Goal: Task Accomplishment & Management: Complete application form

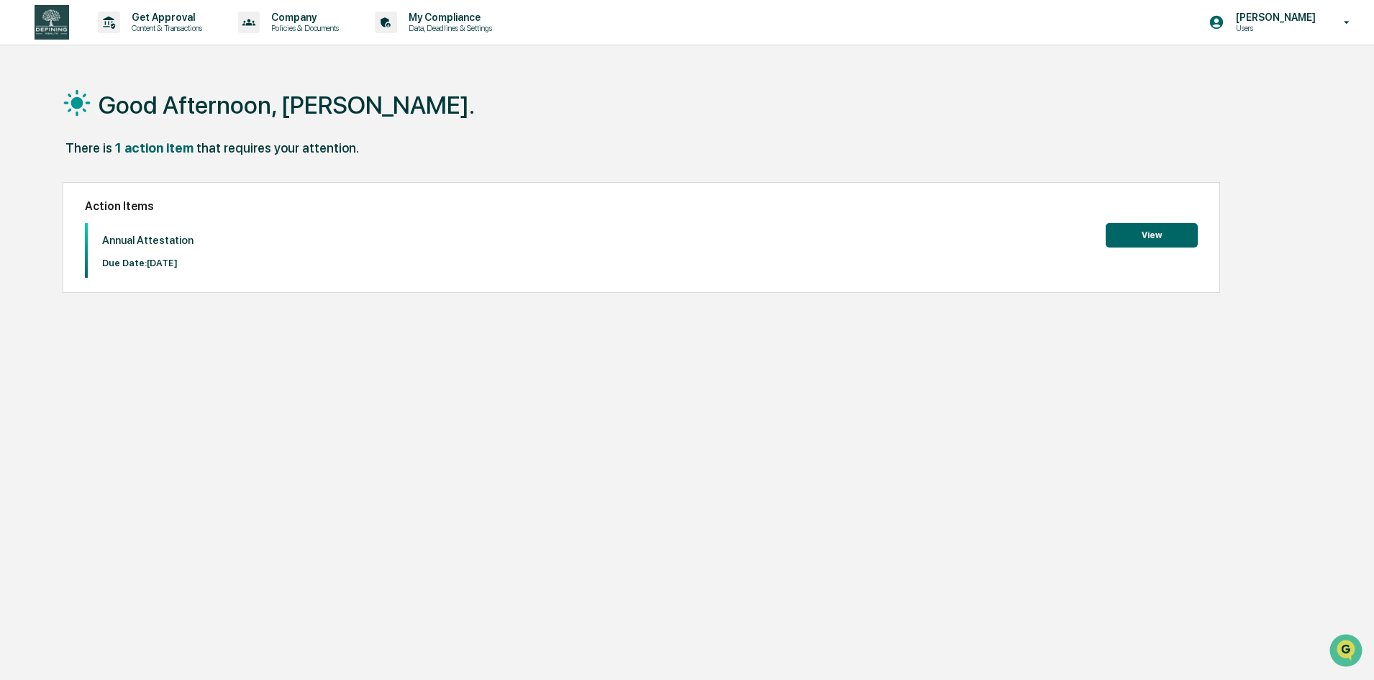
click at [1148, 244] on button "View" at bounding box center [1151, 235] width 92 height 24
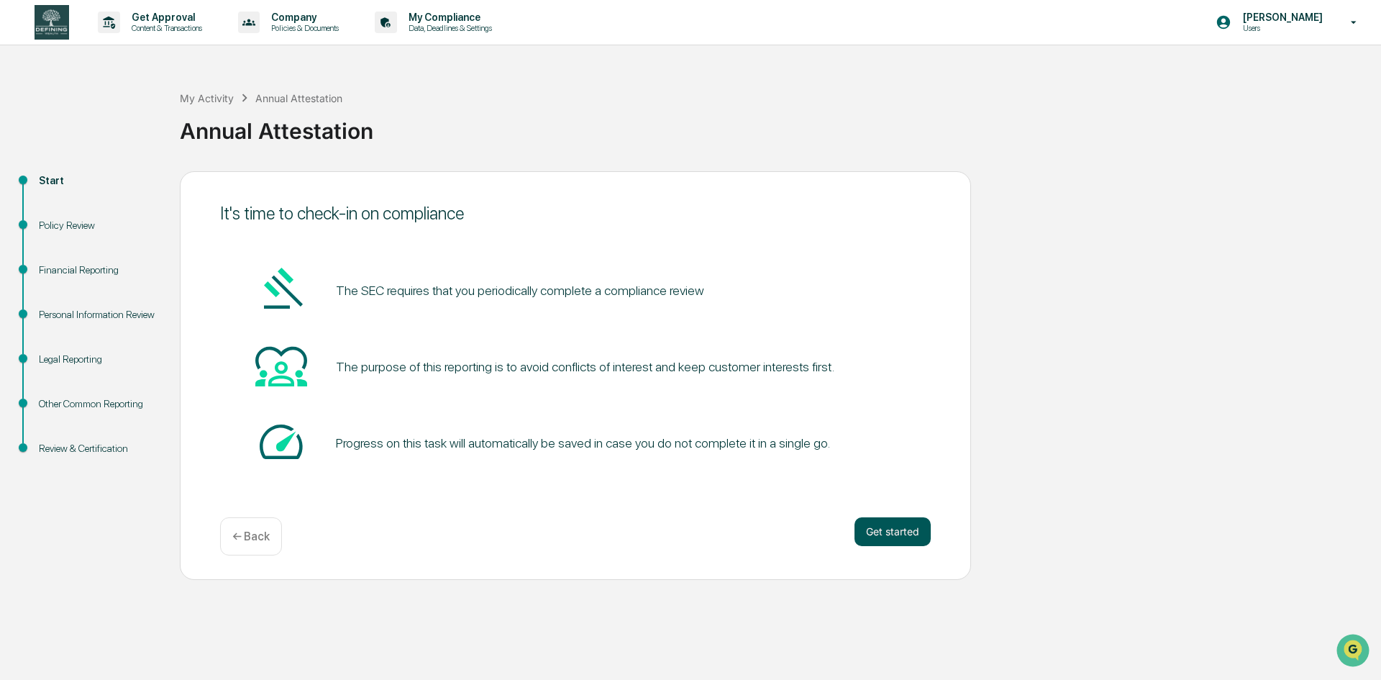
click at [908, 533] on button "Get started" at bounding box center [892, 531] width 76 height 29
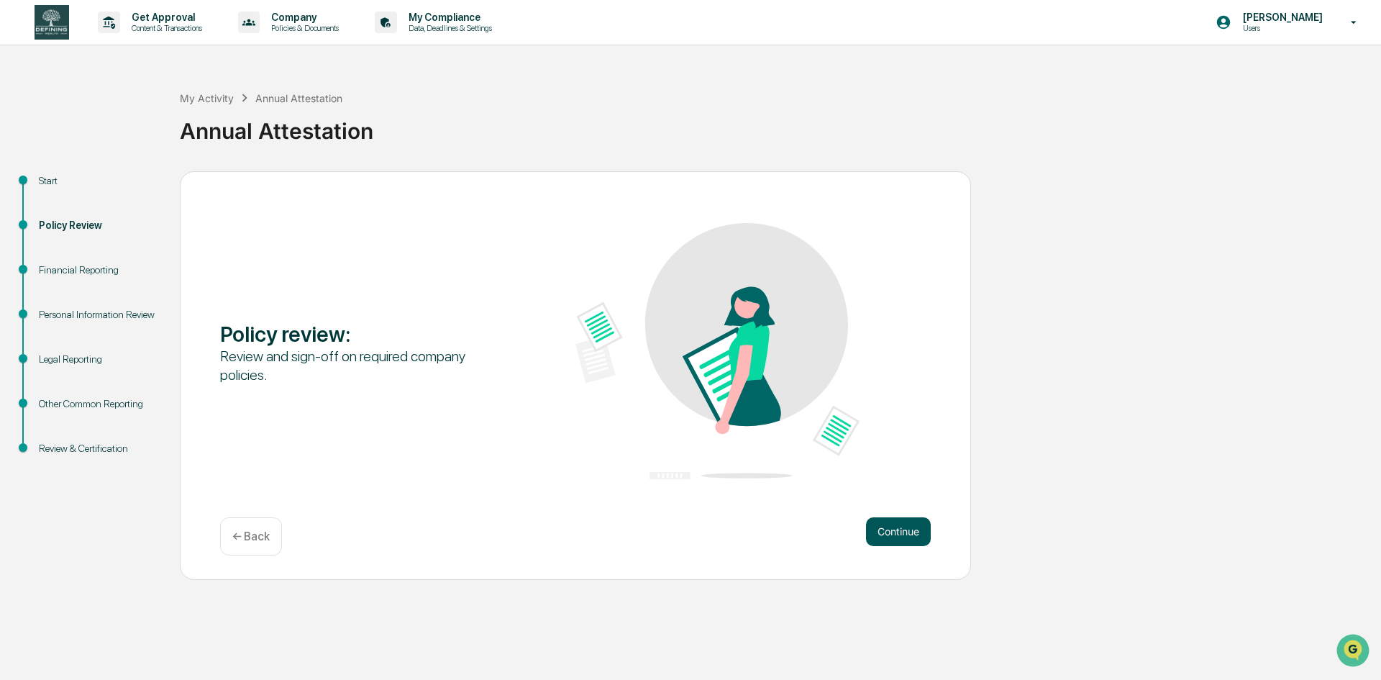
click at [891, 526] on button "Continue" at bounding box center [898, 531] width 65 height 29
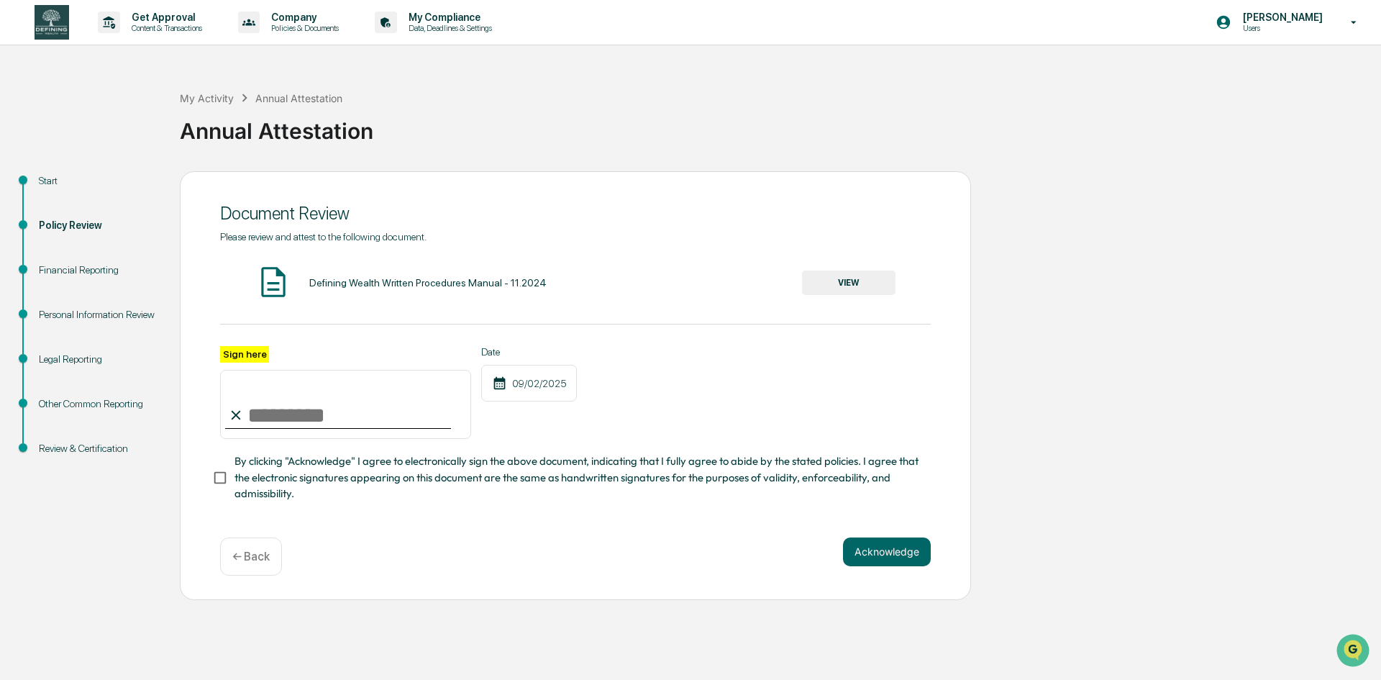
click at [295, 424] on input "Sign here" at bounding box center [345, 404] width 251 height 69
type input "**********"
click at [897, 564] on button "Acknowledge" at bounding box center [887, 551] width 88 height 29
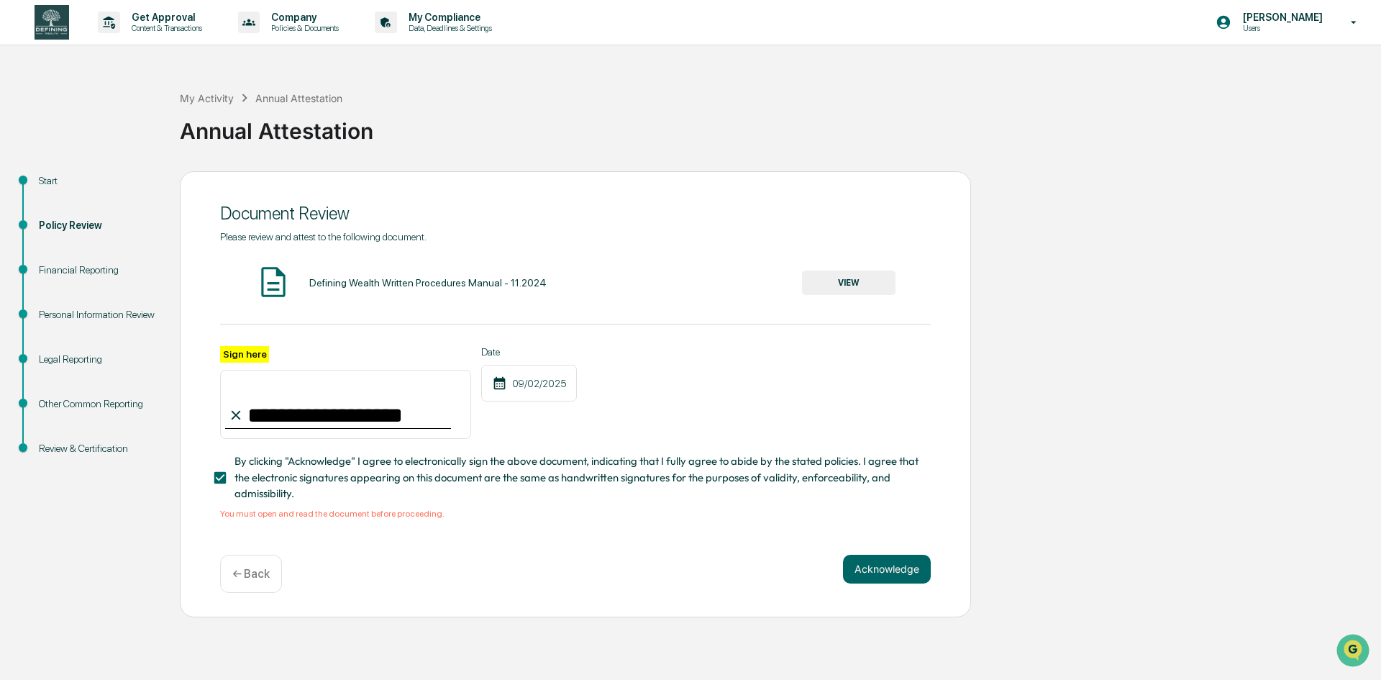
click at [859, 283] on button "VIEW" at bounding box center [848, 282] width 93 height 24
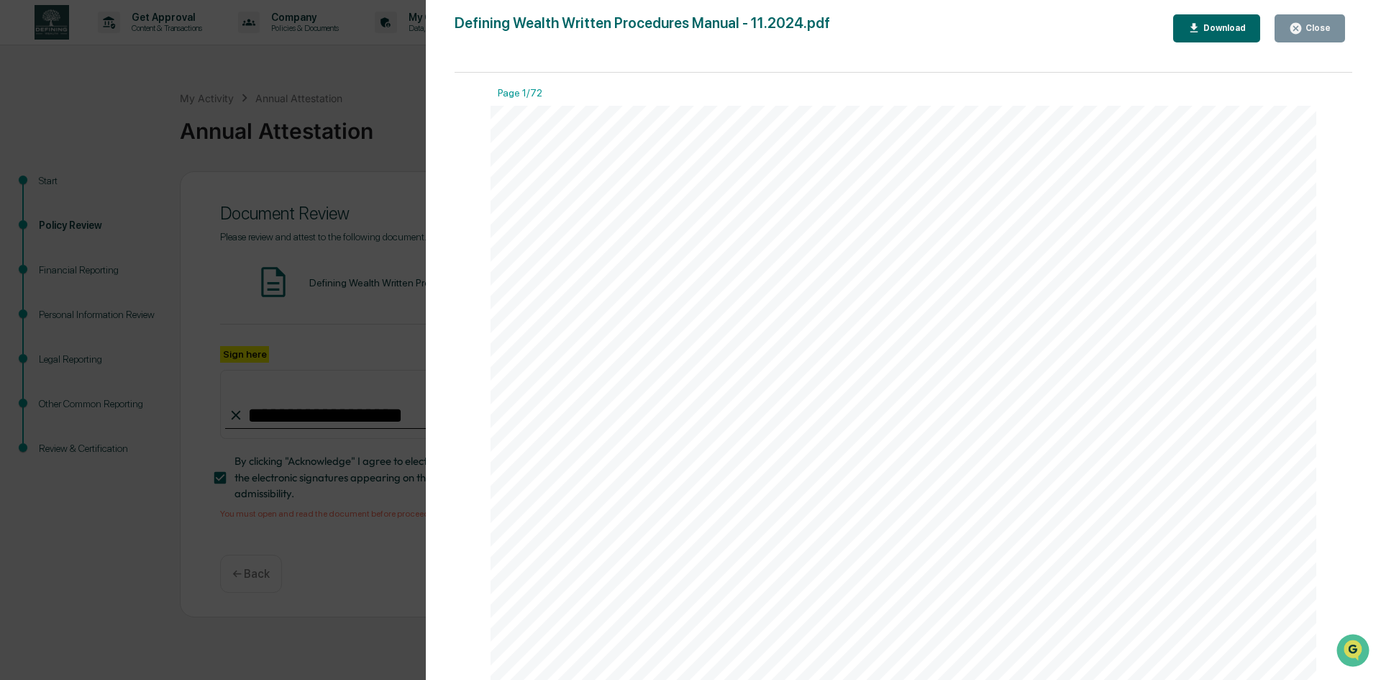
click at [1312, 26] on div "Close" at bounding box center [1316, 28] width 28 height 10
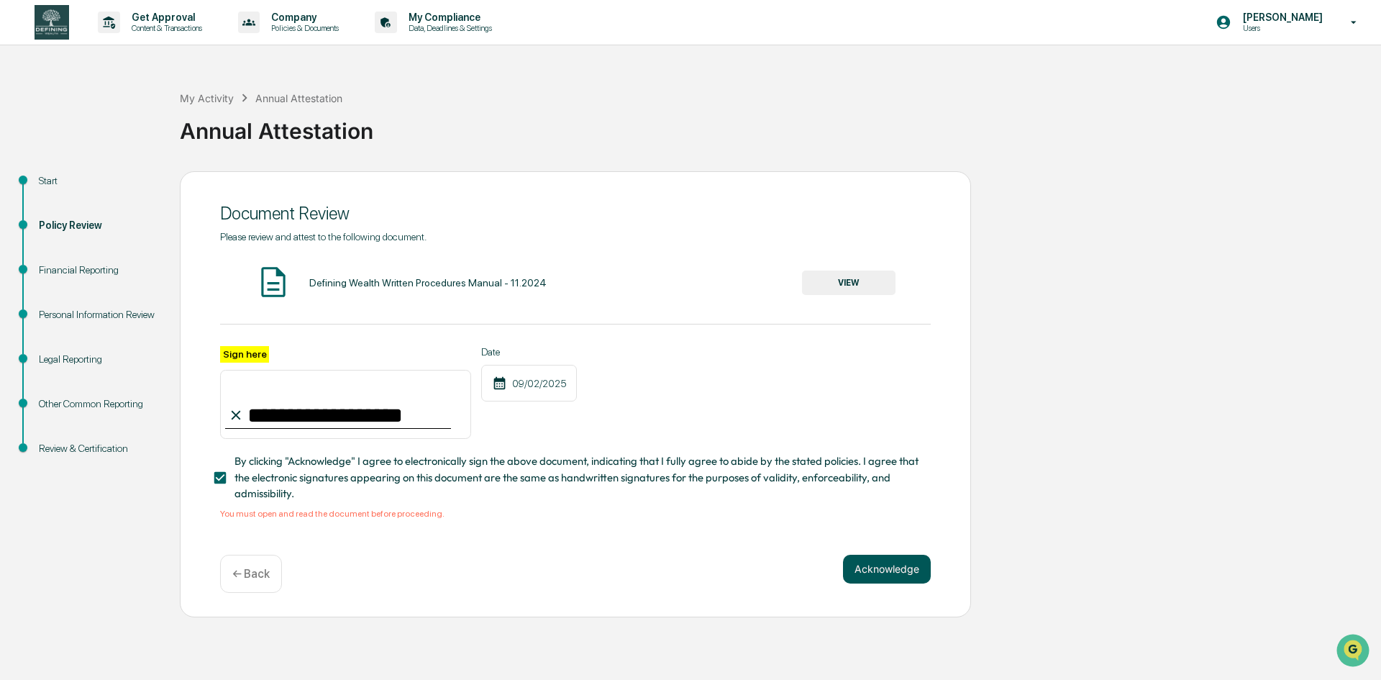
click at [874, 569] on button "Acknowledge" at bounding box center [887, 568] width 88 height 29
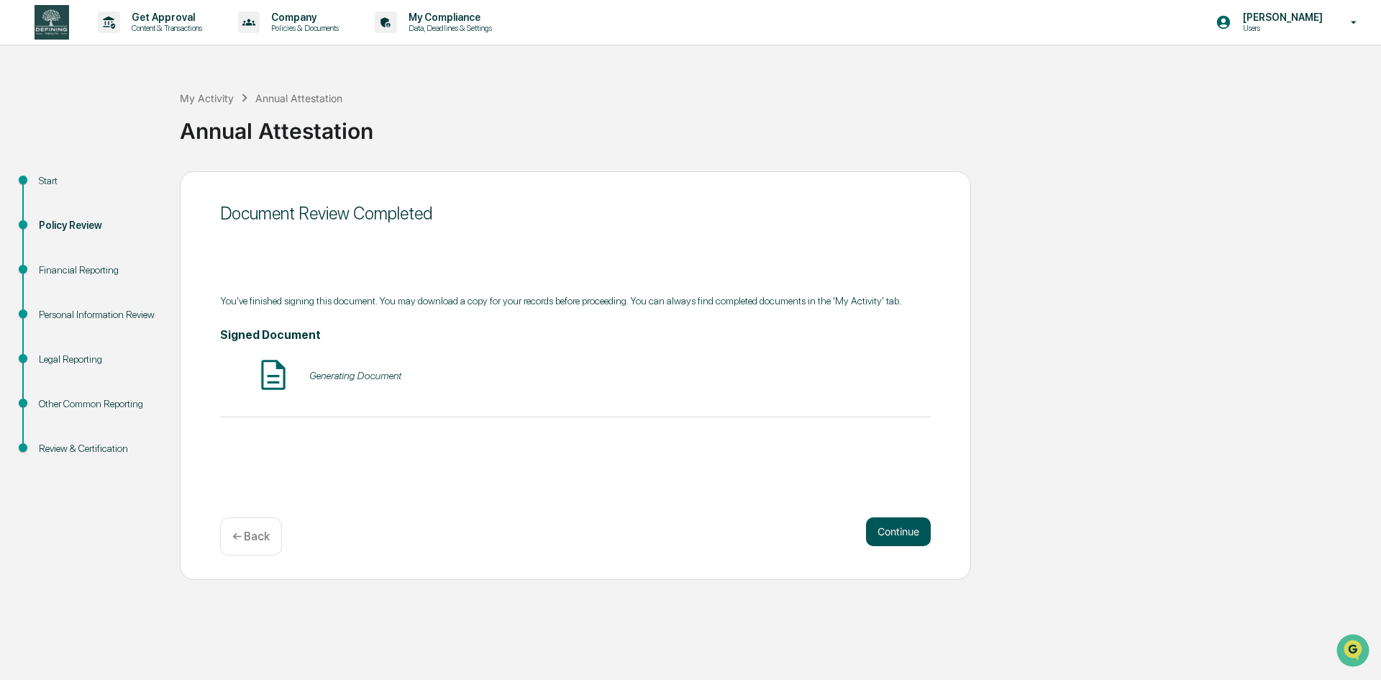
click at [925, 533] on button "Continue" at bounding box center [898, 531] width 65 height 29
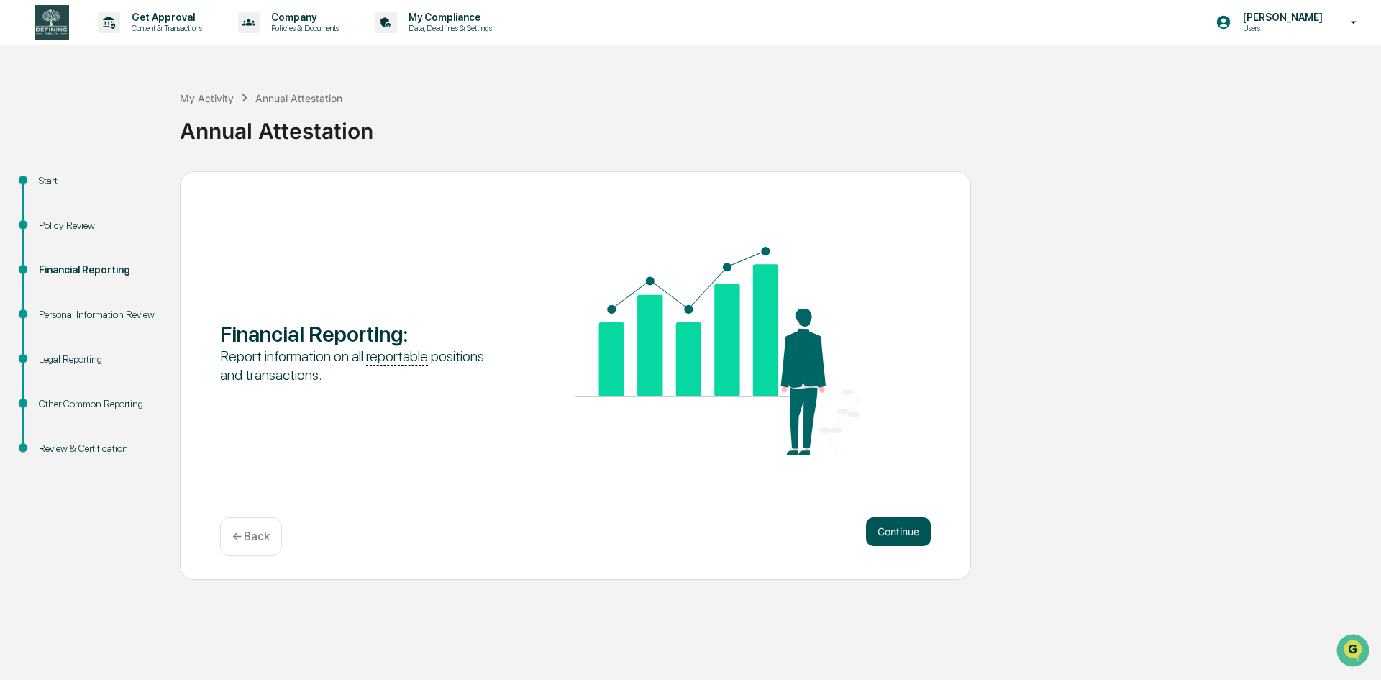
click at [902, 529] on button "Continue" at bounding box center [898, 531] width 65 height 29
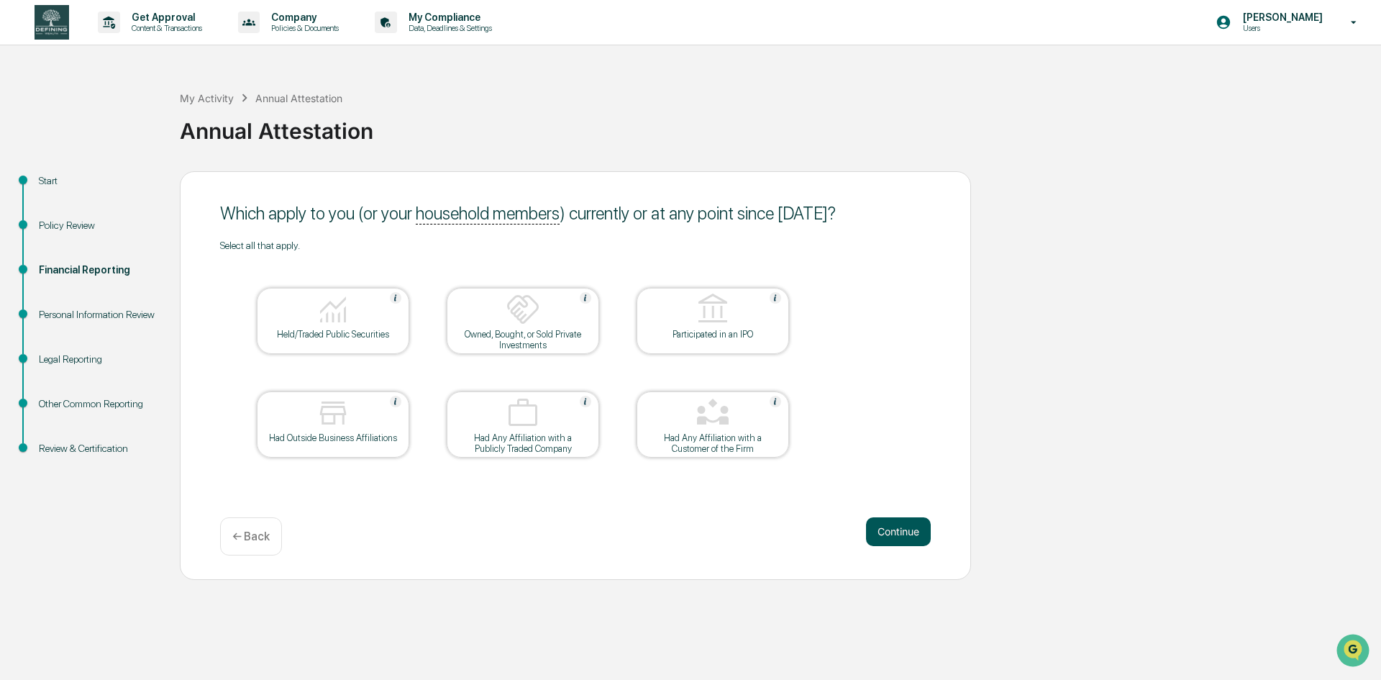
click at [919, 536] on button "Continue" at bounding box center [898, 531] width 65 height 29
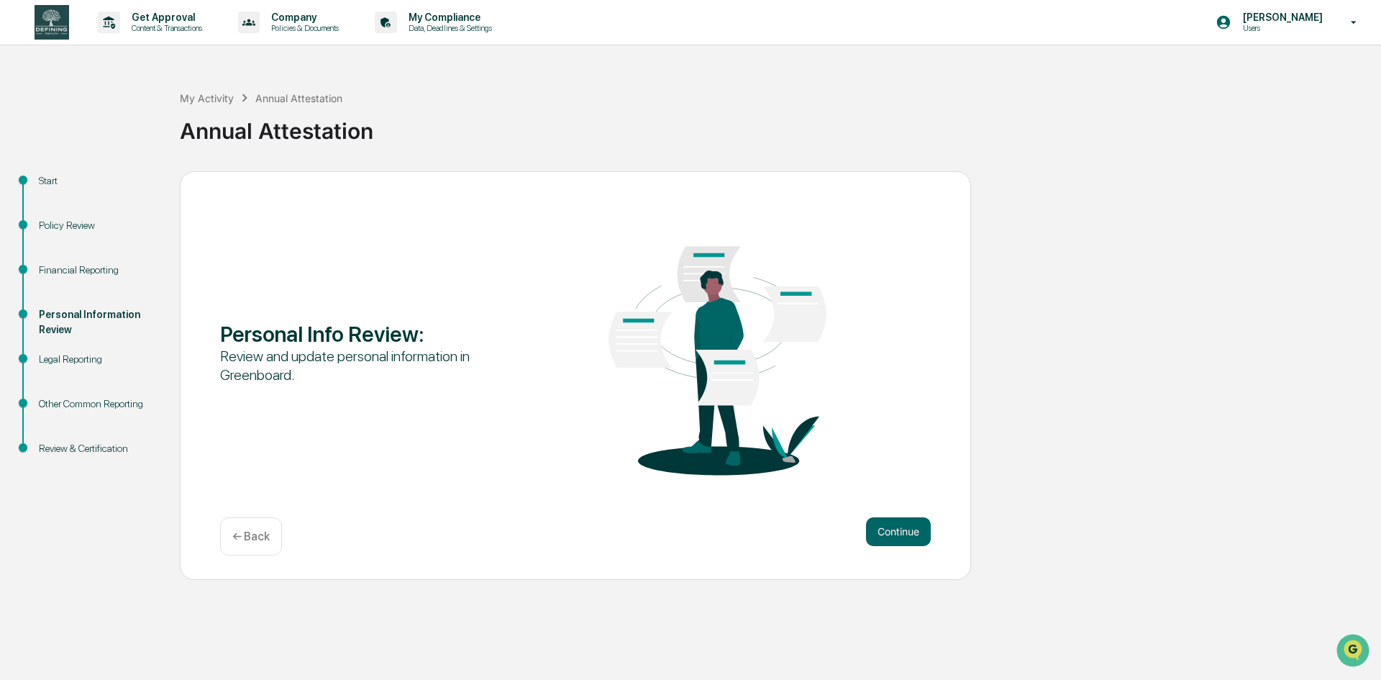
click at [919, 536] on button "Continue" at bounding box center [898, 531] width 65 height 29
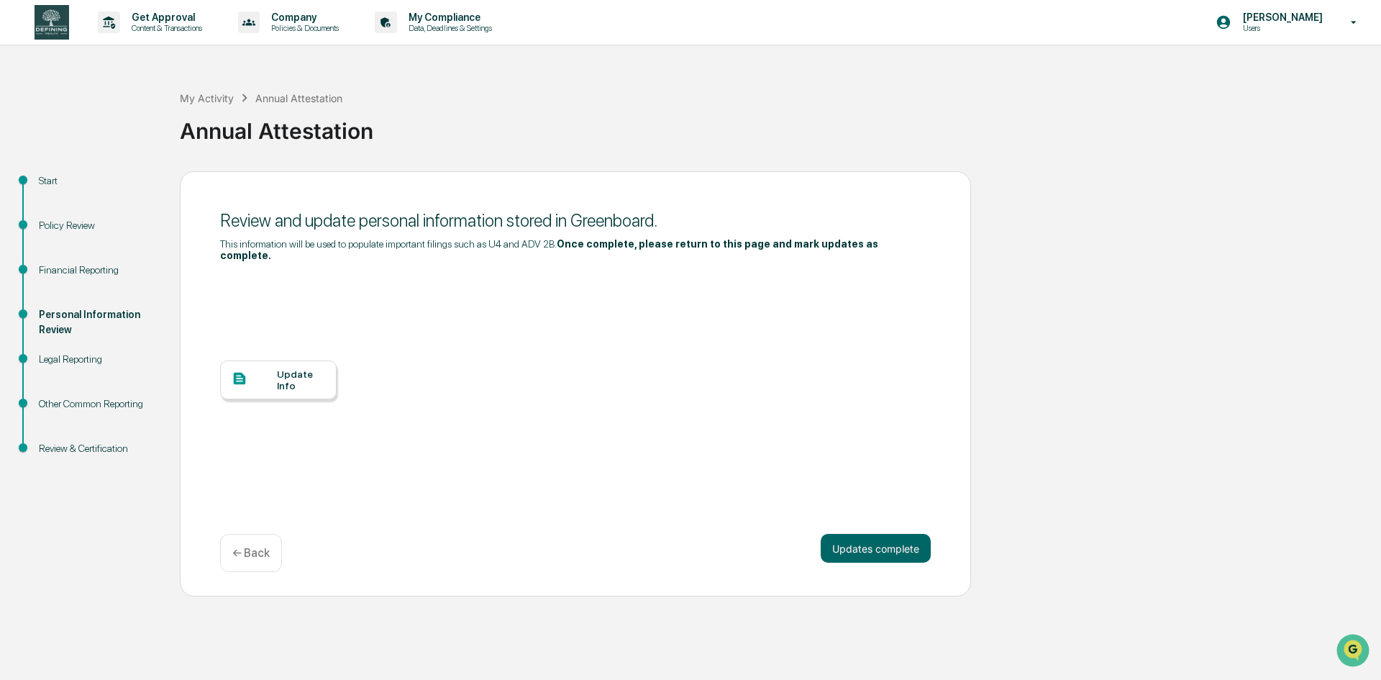
click at [919, 536] on button "Updates complete" at bounding box center [876, 548] width 110 height 29
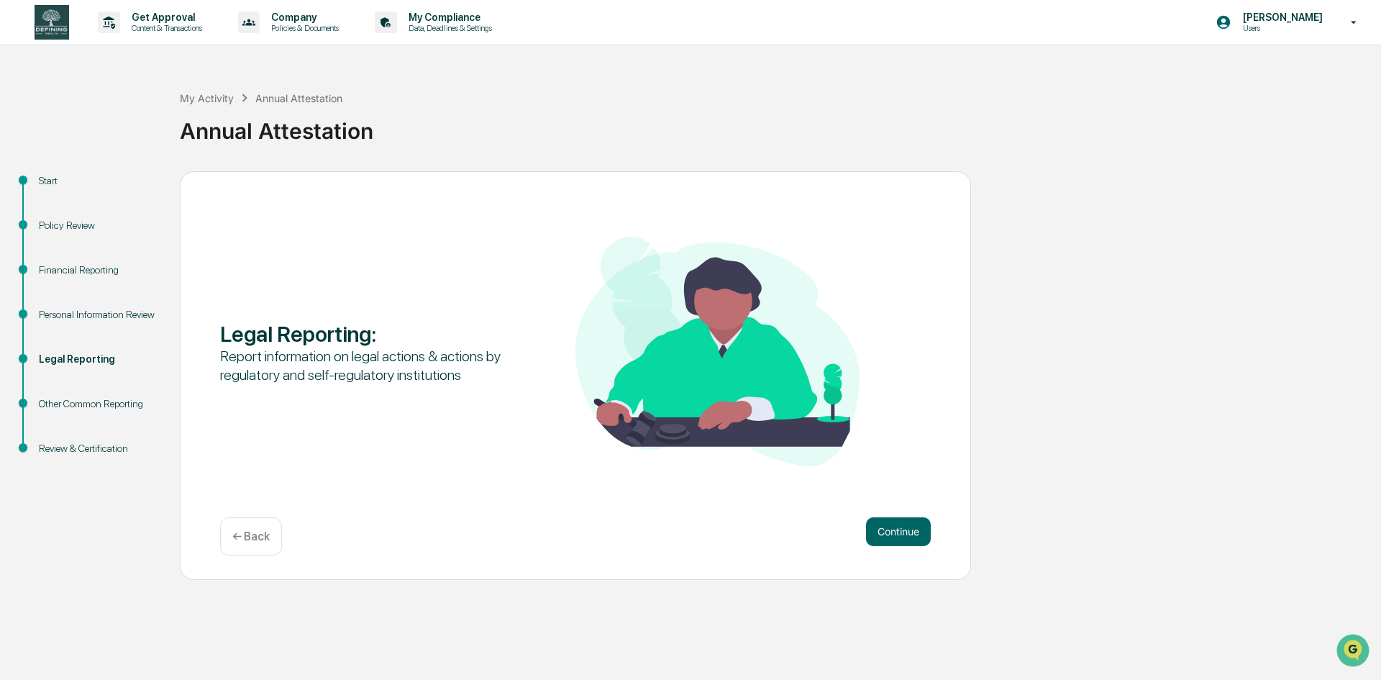
click at [919, 536] on button "Continue" at bounding box center [898, 531] width 65 height 29
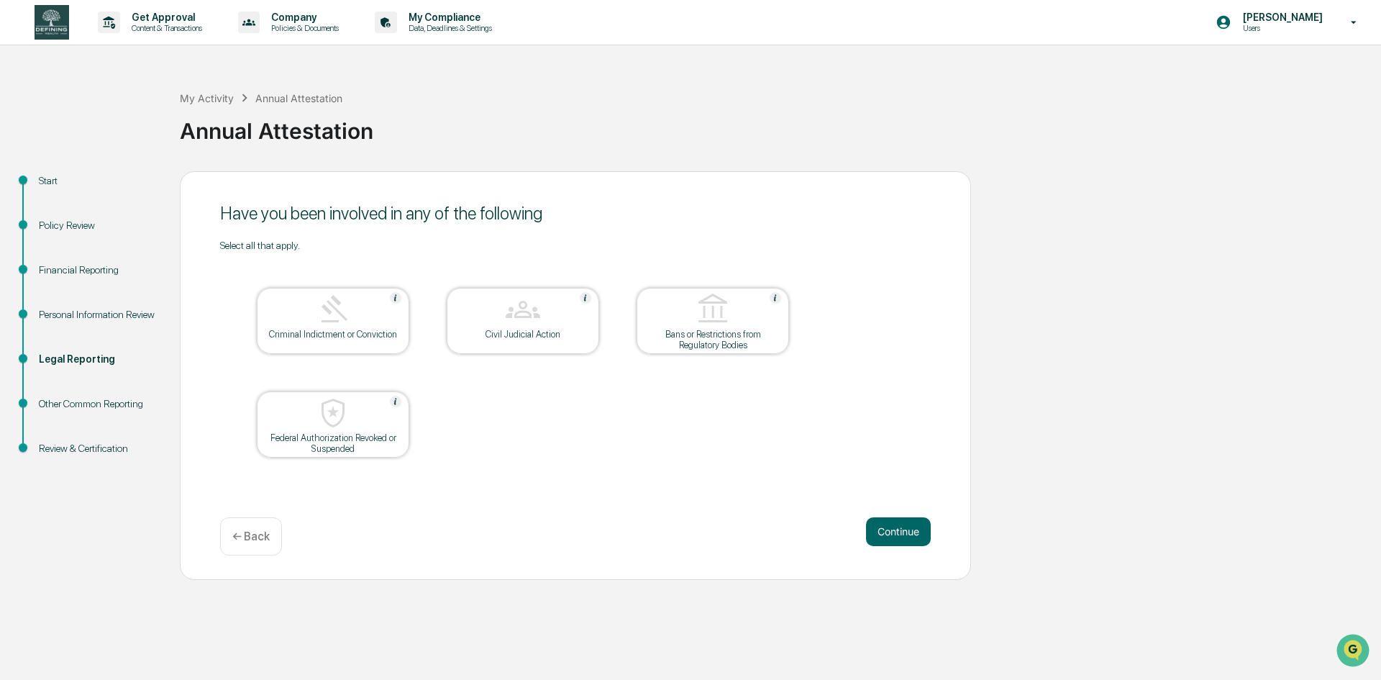
click at [919, 536] on button "Continue" at bounding box center [898, 531] width 65 height 29
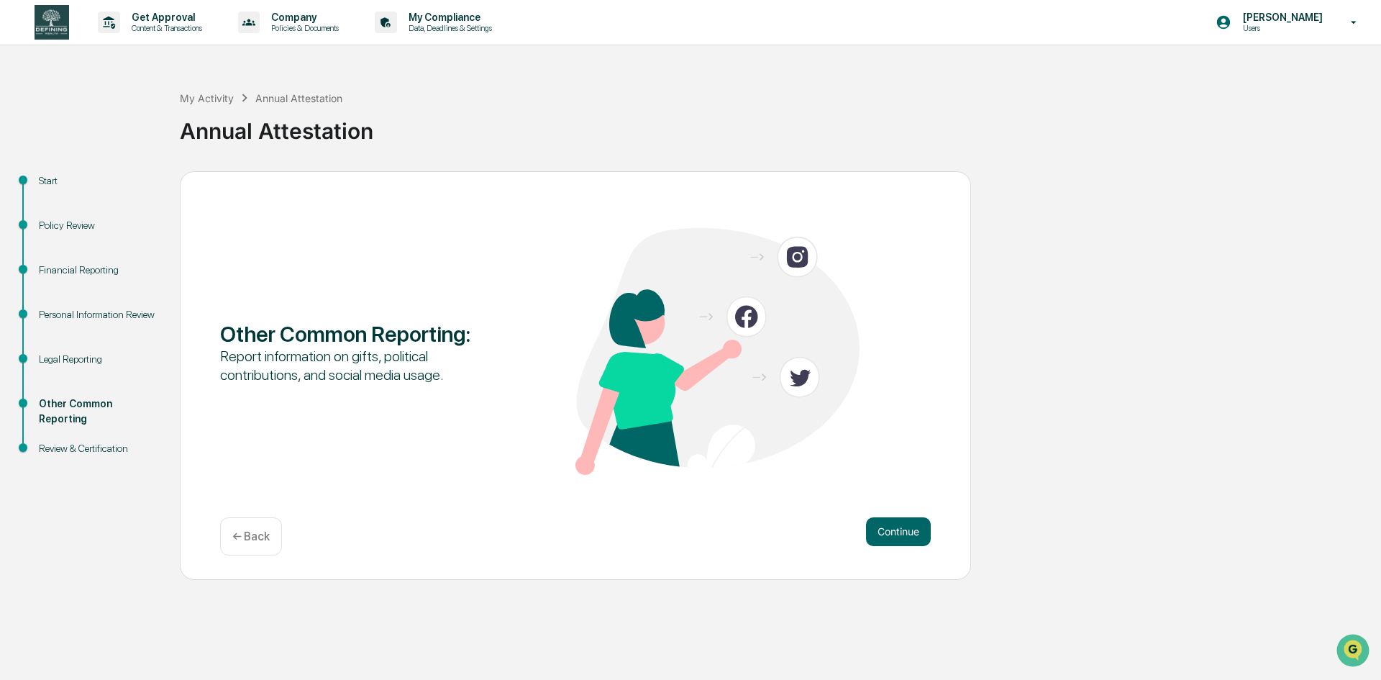
click at [919, 536] on button "Continue" at bounding box center [898, 531] width 65 height 29
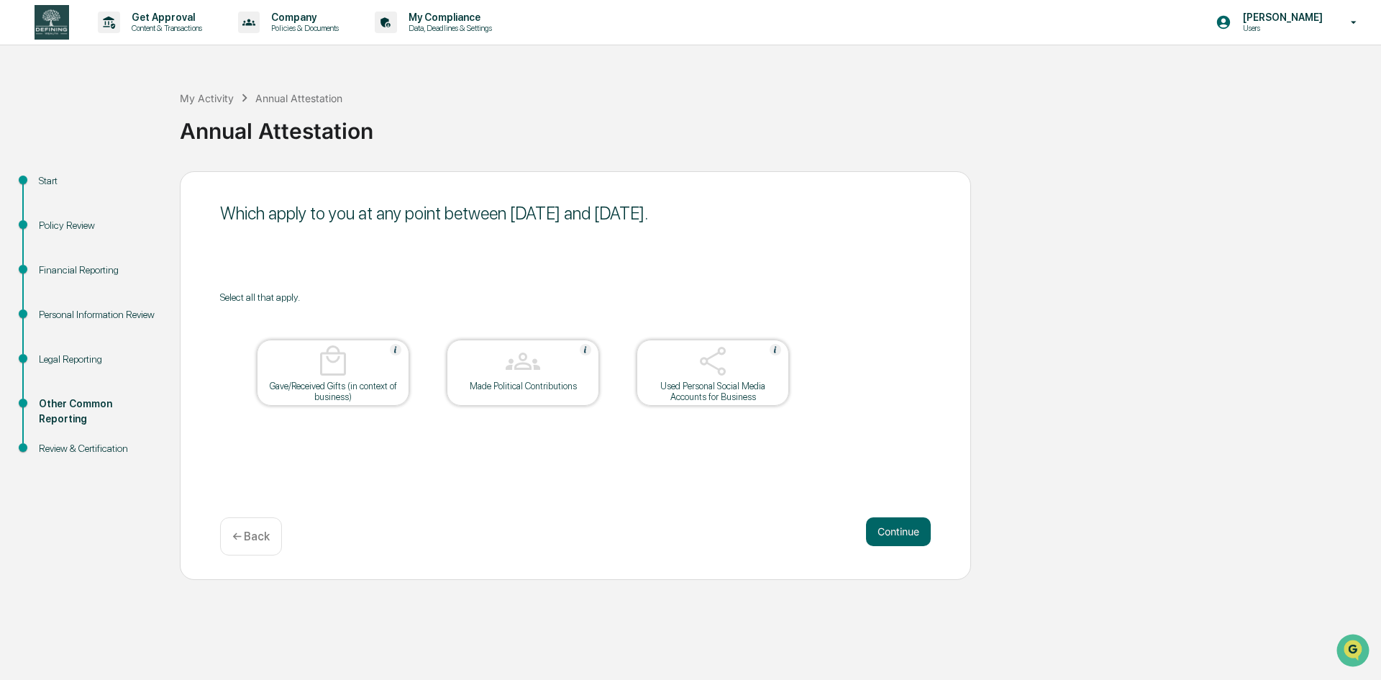
click at [919, 536] on button "Continue" at bounding box center [898, 531] width 65 height 29
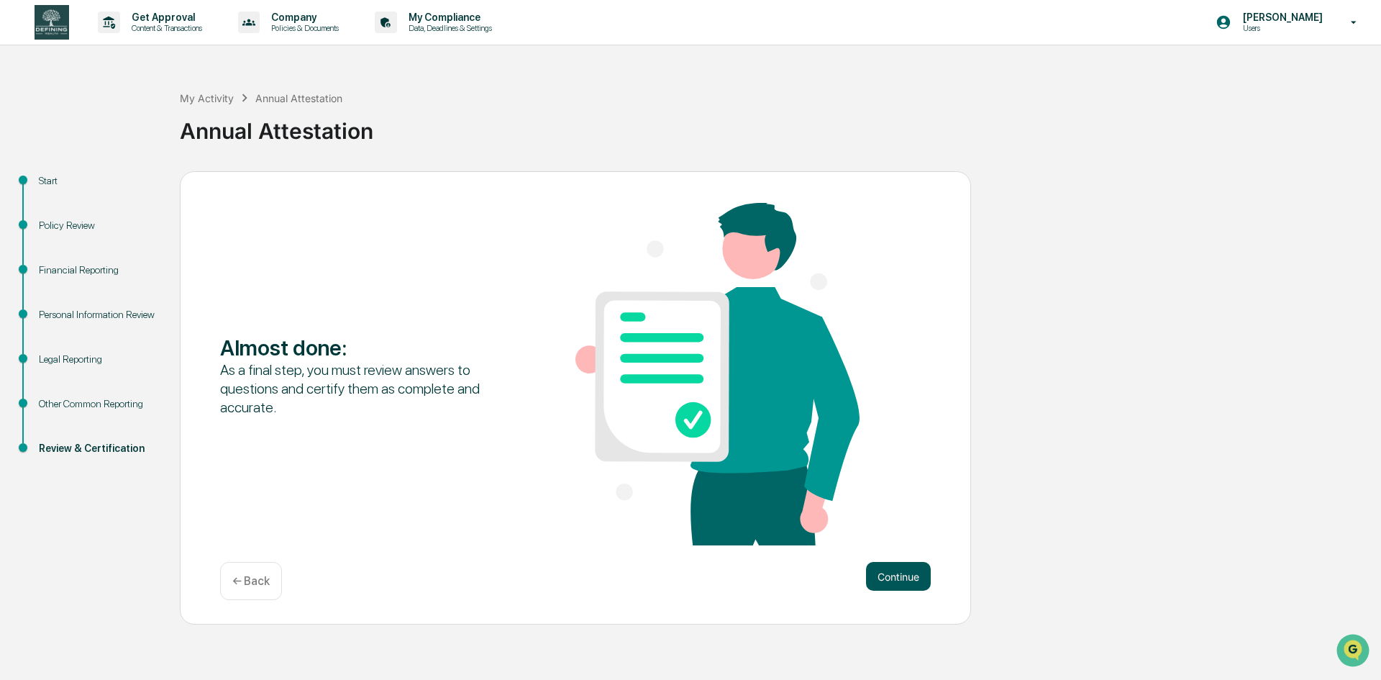
click at [911, 582] on button "Continue" at bounding box center [898, 576] width 65 height 29
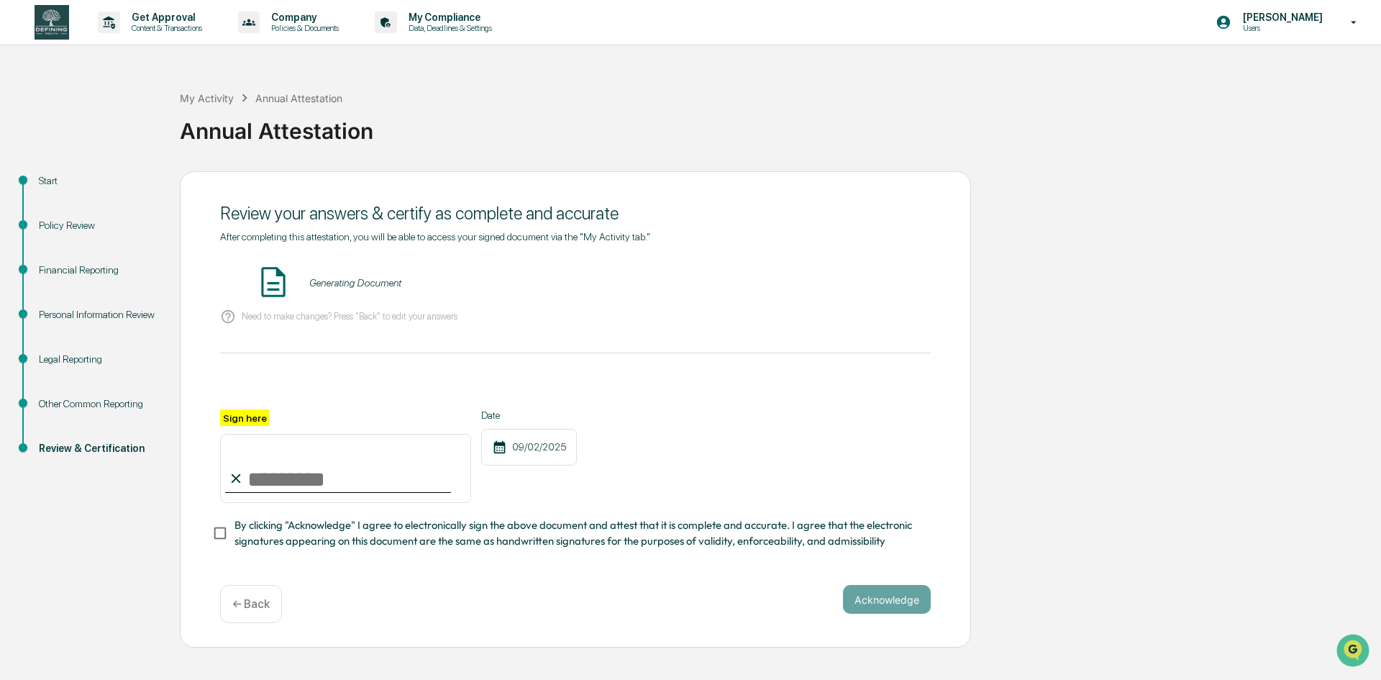
click at [261, 467] on input "Sign here" at bounding box center [345, 468] width 251 height 69
type input "**********"
click at [856, 284] on button "VIEW" at bounding box center [848, 282] width 93 height 24
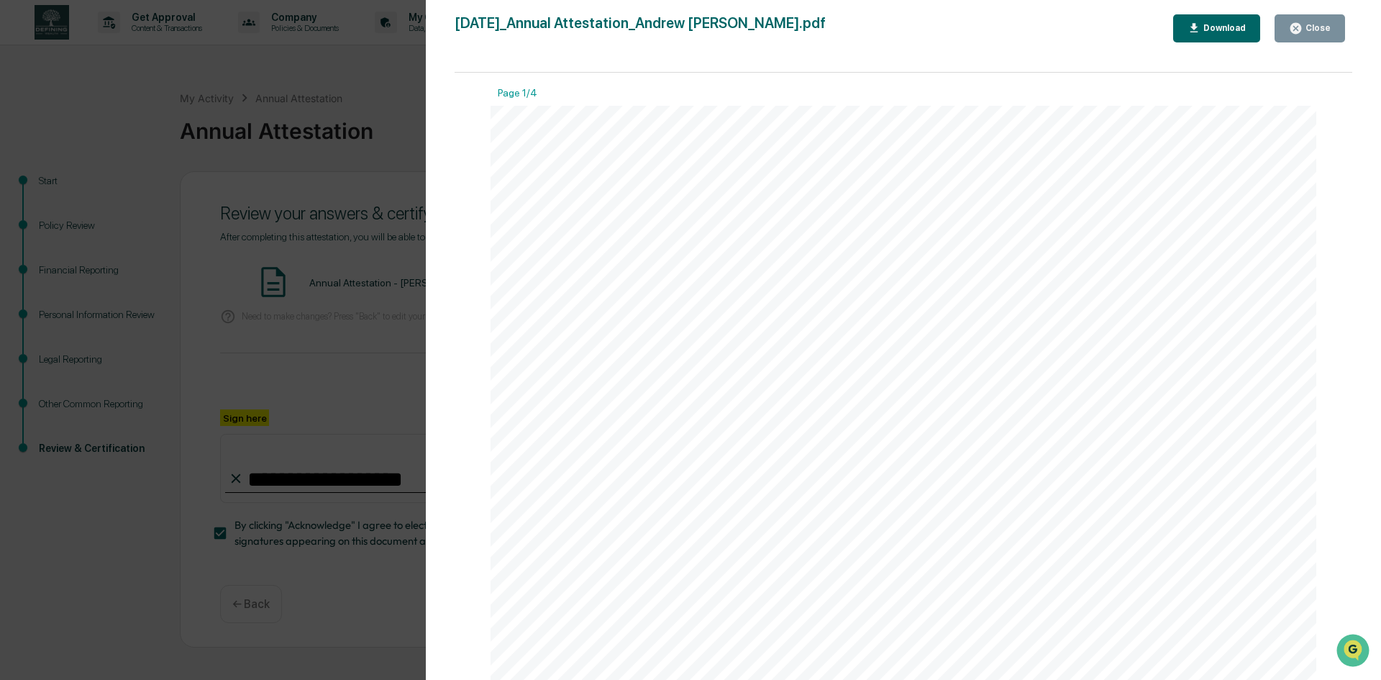
click at [1319, 29] on div "Close" at bounding box center [1316, 28] width 28 height 10
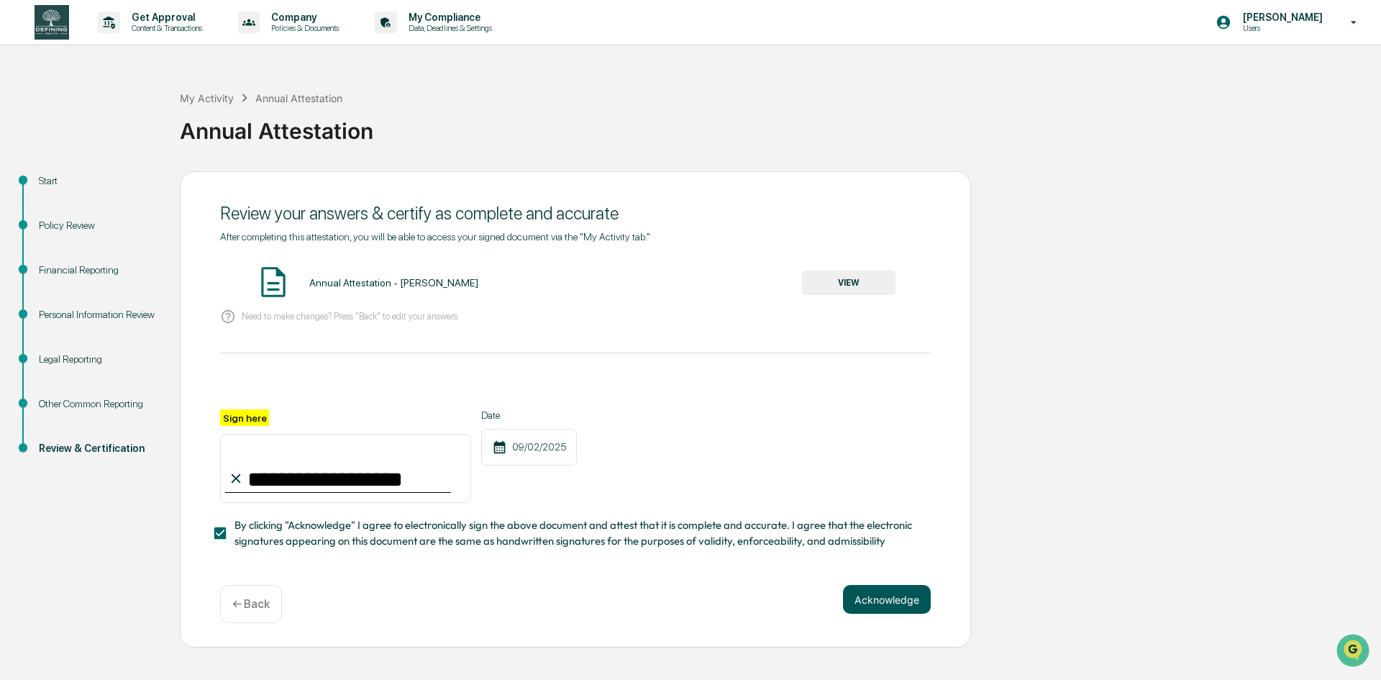
click at [894, 600] on button "Acknowledge" at bounding box center [887, 599] width 88 height 29
